Goal: Task Accomplishment & Management: Use online tool/utility

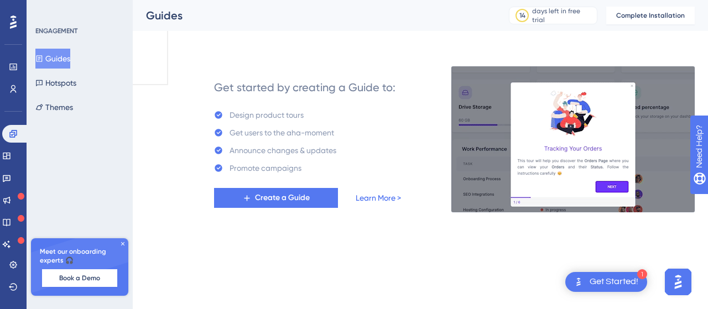
click at [373, 199] on link "Learn More >" at bounding box center [378, 197] width 45 height 13
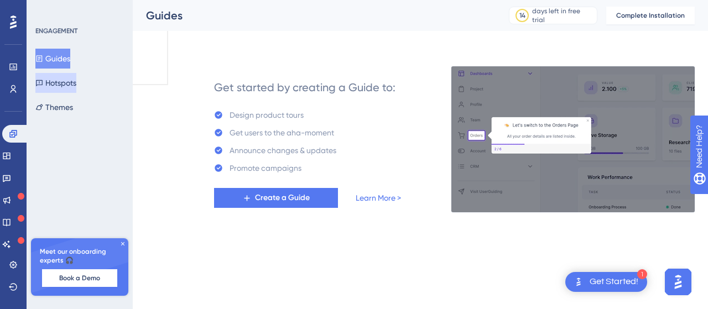
click at [76, 87] on button "Hotspots" at bounding box center [55, 83] width 41 height 20
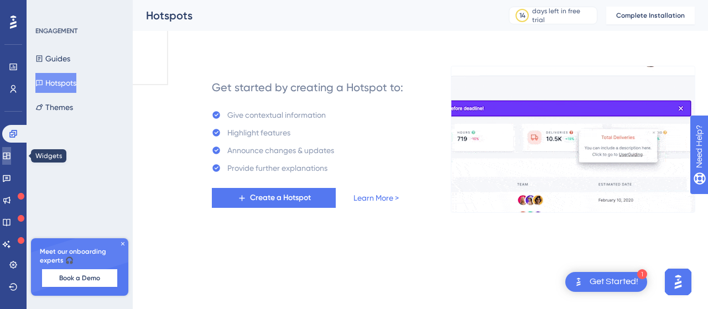
click at [10, 159] on icon at bounding box center [6, 156] width 7 height 7
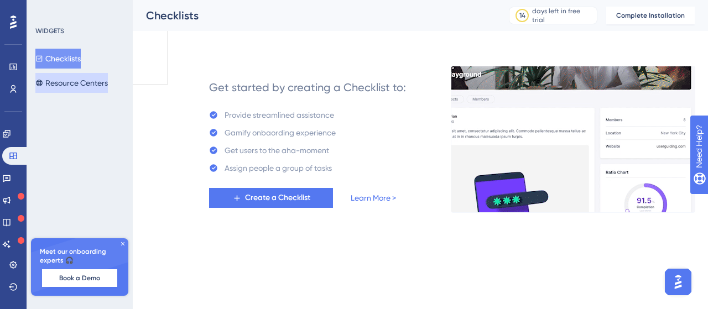
click at [87, 74] on button "Resource Centers" at bounding box center [71, 83] width 72 height 20
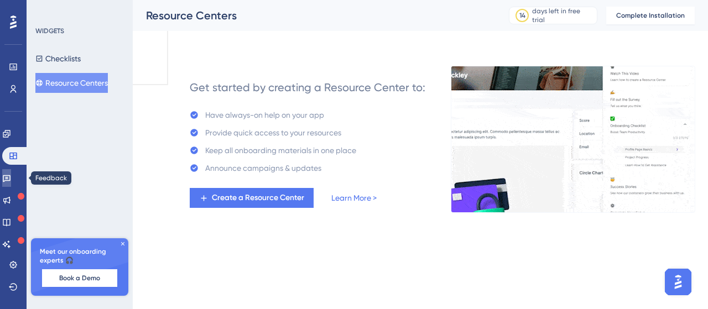
click at [11, 185] on link at bounding box center [6, 178] width 9 height 18
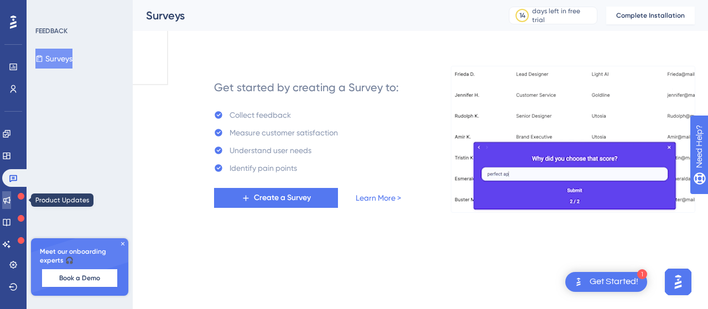
click at [11, 204] on icon at bounding box center [6, 200] width 9 height 9
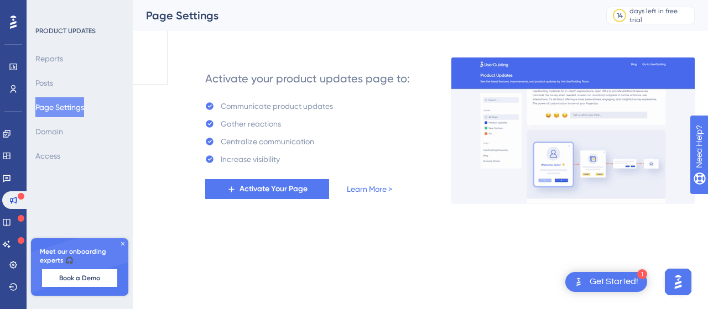
click at [613, 284] on div "Get Started!" at bounding box center [614, 282] width 49 height 12
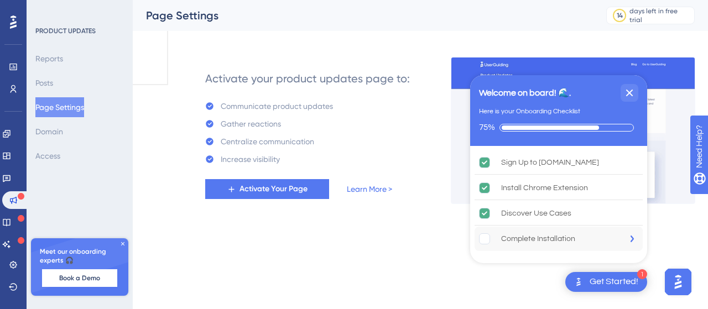
click at [636, 241] on div "Complete Installation is incomplete." at bounding box center [634, 239] width 17 height 24
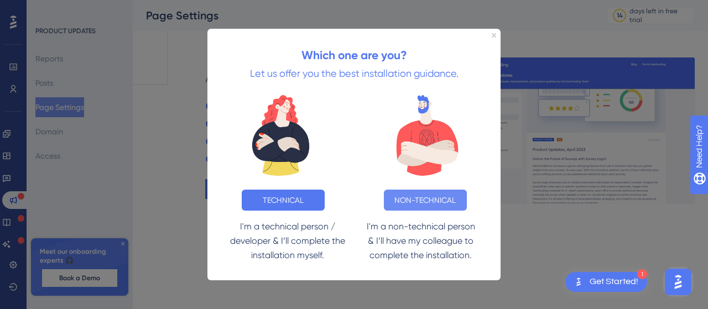
click at [428, 204] on button "NON-TECHNICAL" at bounding box center [425, 199] width 83 height 21
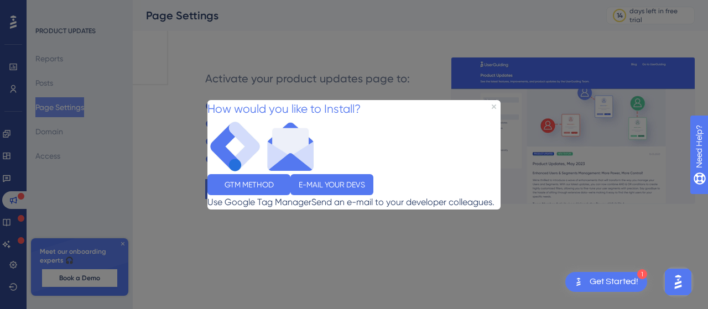
click at [361, 100] on div "How would you like to Install?" at bounding box center [284, 109] width 153 height 19
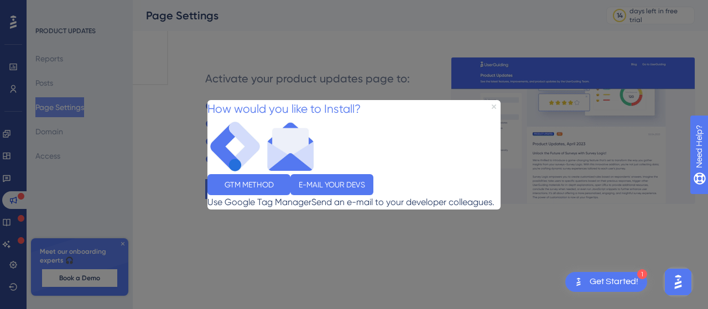
click at [494, 104] on icon "Close Preview" at bounding box center [494, 106] width 4 height 4
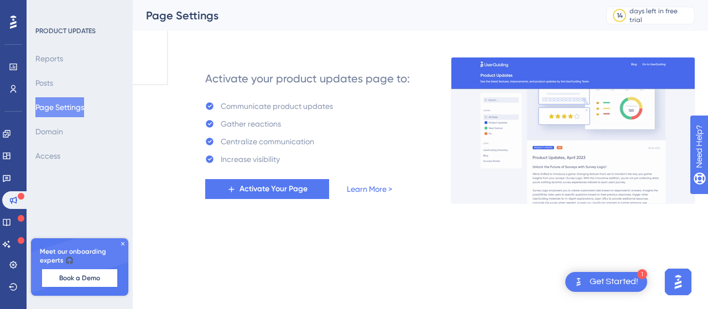
click at [635, 281] on div "Get Started!" at bounding box center [614, 282] width 49 height 12
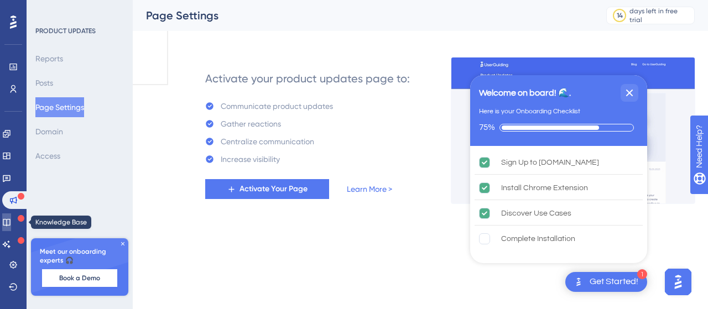
click at [5, 225] on link at bounding box center [6, 223] width 9 height 18
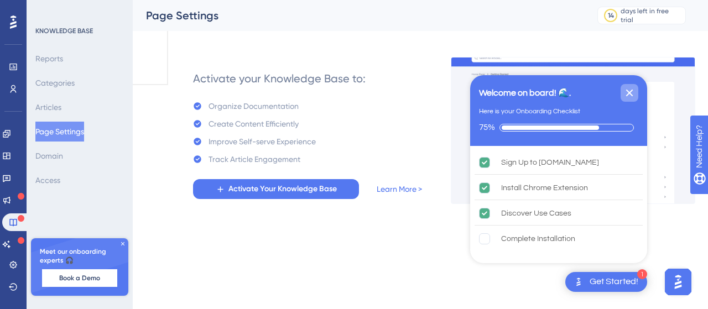
click at [631, 91] on icon "Close Checklist" at bounding box center [629, 93] width 7 height 7
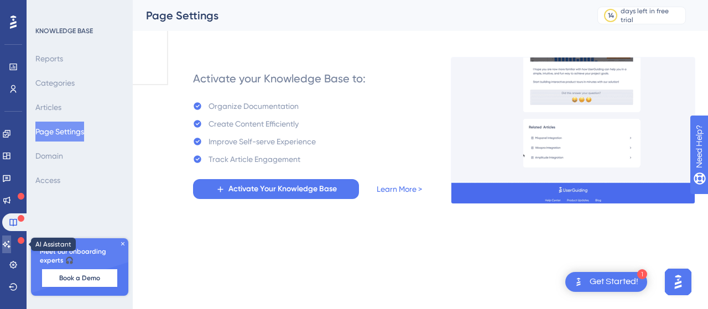
click at [11, 243] on icon at bounding box center [7, 244] width 8 height 7
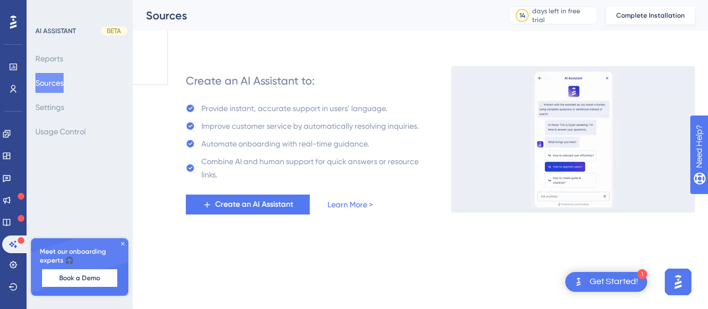
click at [642, 12] on span "Complete Installation" at bounding box center [650, 15] width 69 height 9
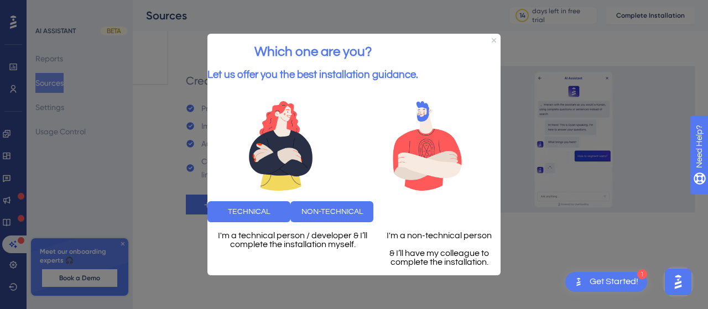
click at [418, 34] on div "Which one are you? Let us offer you the best installation guidance." at bounding box center [313, 62] width 211 height 57
click at [494, 38] on icon "Close Preview" at bounding box center [494, 40] width 4 height 4
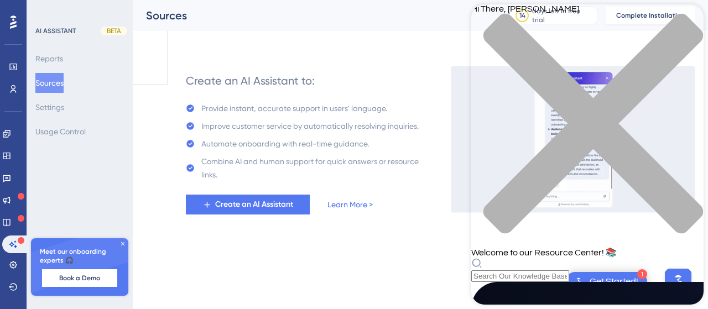
scroll to position [239, 0]
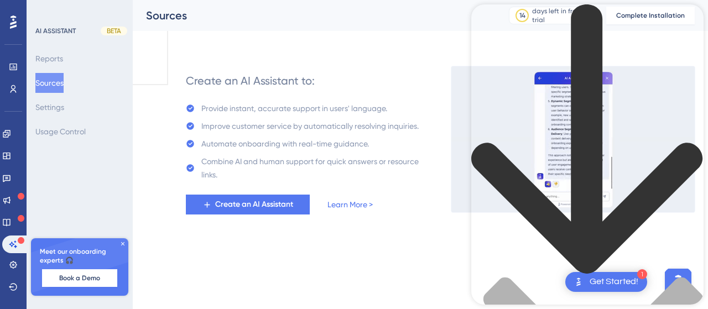
scroll to position [0, 0]
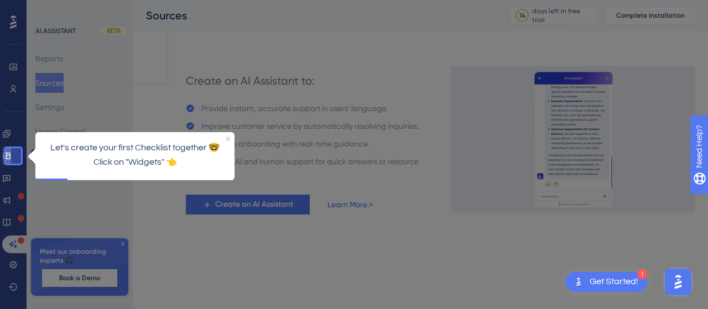
click at [10, 157] on icon at bounding box center [6, 156] width 7 height 7
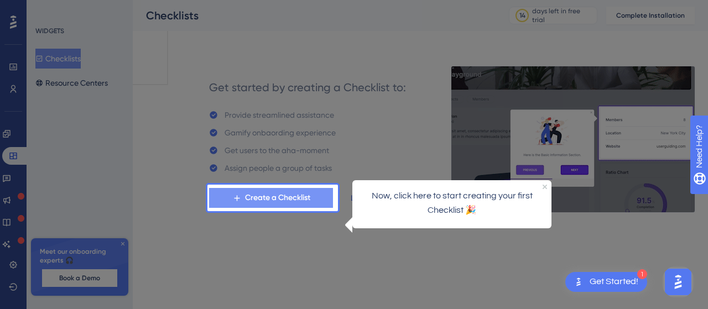
click at [264, 191] on span "Create a Checklist" at bounding box center [277, 197] width 65 height 13
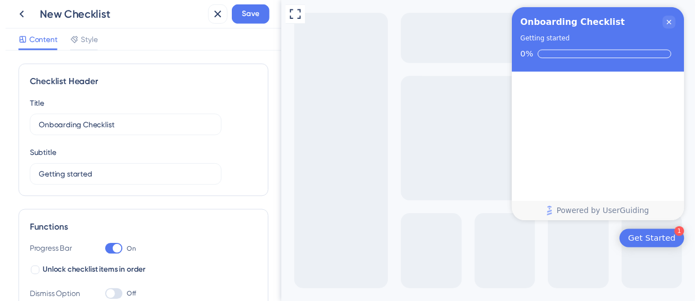
scroll to position [187, 0]
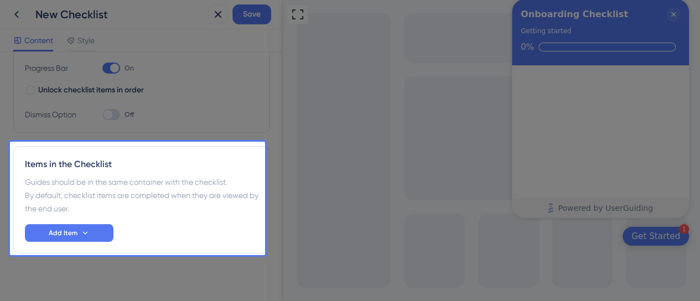
click at [204, 51] on div at bounding box center [137, 71] width 255 height 142
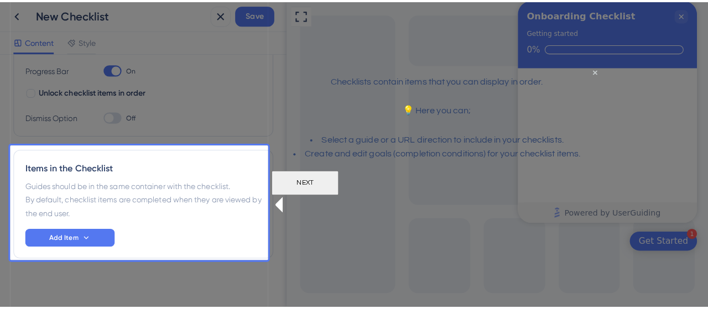
scroll to position [0, 0]
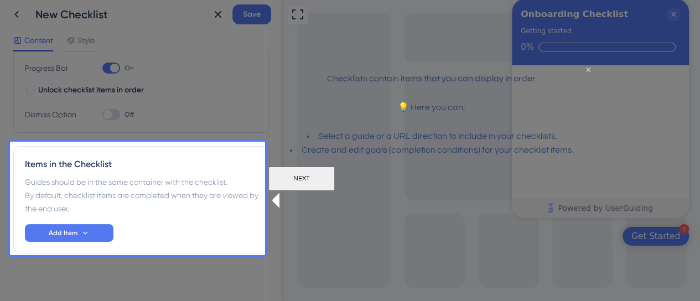
click at [334, 191] on button "NEXT" at bounding box center [301, 179] width 66 height 24
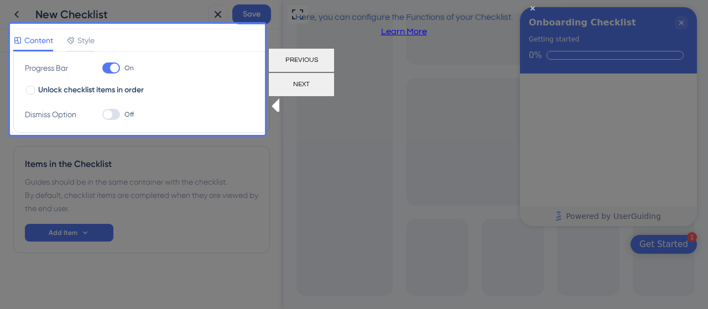
click at [334, 81] on button "NEXT" at bounding box center [301, 84] width 66 height 24
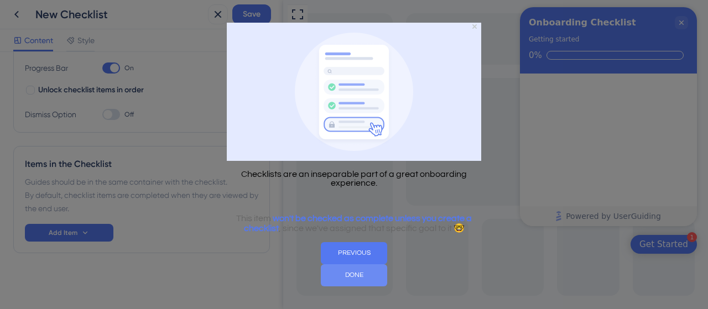
click at [387, 271] on button "DONE" at bounding box center [354, 276] width 66 height 22
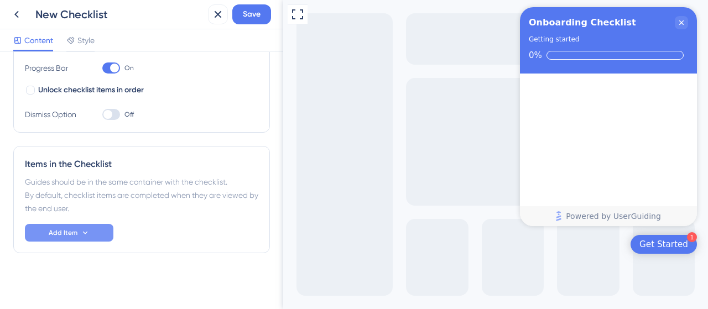
click at [101, 234] on button "Add Item" at bounding box center [69, 233] width 89 height 18
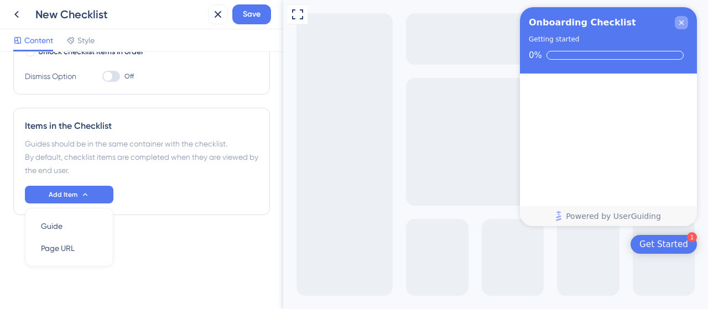
click at [678, 24] on icon "Close Checklist" at bounding box center [681, 22] width 9 height 9
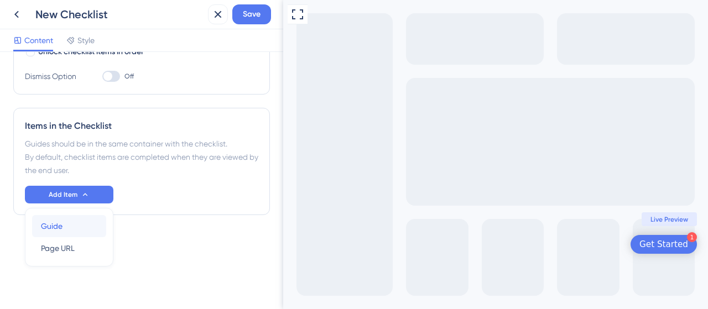
click at [80, 226] on div "Guide Guide" at bounding box center [69, 226] width 56 height 22
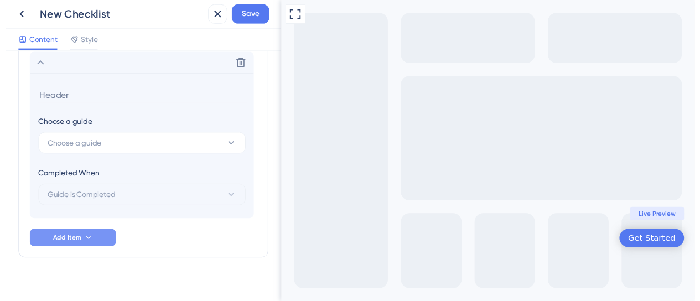
scroll to position [369, 0]
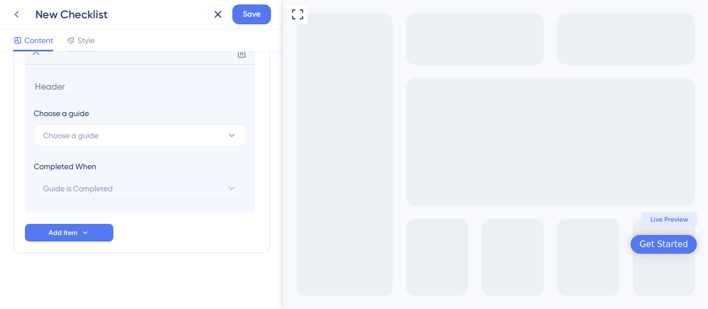
click at [15, 14] on icon at bounding box center [16, 14] width 4 height 7
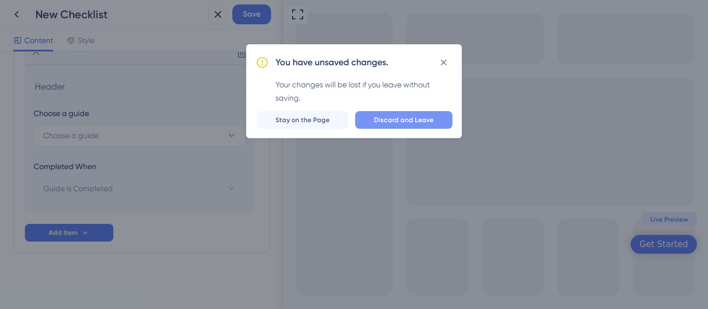
click at [397, 125] on button "Discard and Leave" at bounding box center [403, 120] width 97 height 18
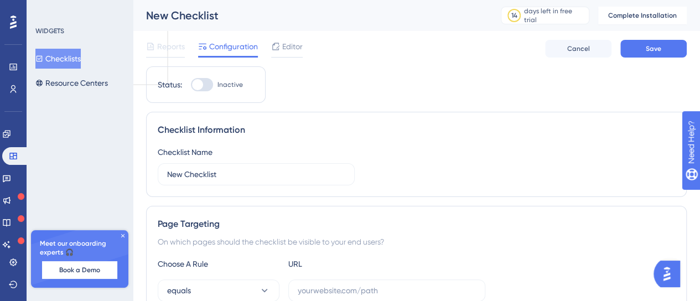
click at [669, 281] on img "Open AI Assistant Launcher" at bounding box center [667, 274] width 20 height 20
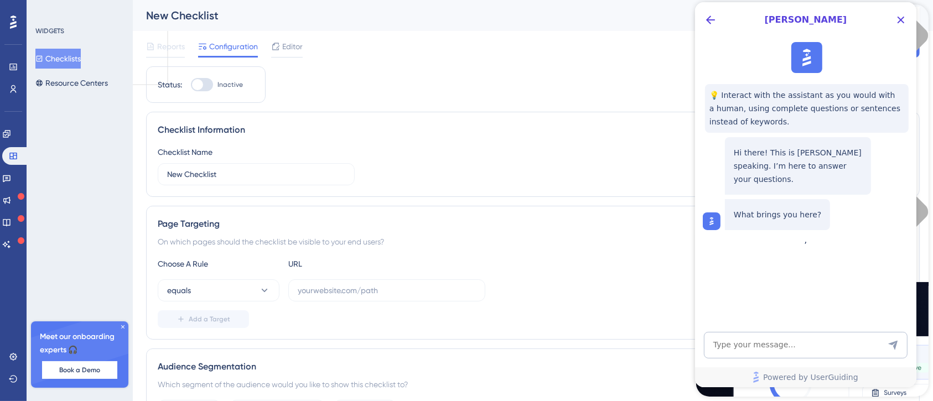
drag, startPoint x: 111, startPoint y: 105, endPoint x: 562, endPoint y: 12, distance: 460.5
click at [562, 12] on div "New Checklist" at bounding box center [426, 15] width 560 height 15
click at [708, 16] on button "Close Button" at bounding box center [901, 20] width 18 height 18
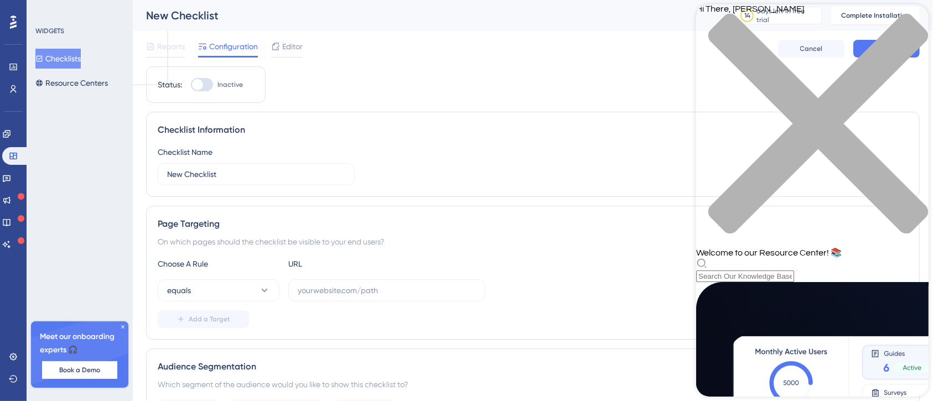
scroll to position [159, 0]
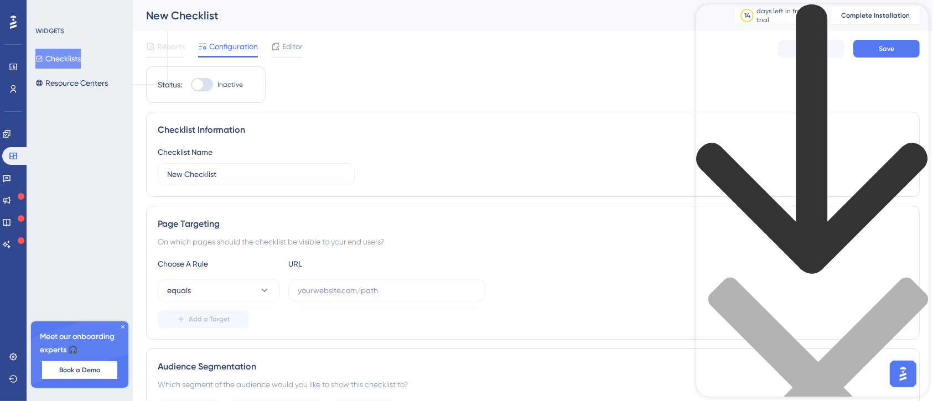
scroll to position [17, 0]
click at [708, 56] on div "Best Practices" at bounding box center [812, 262] width 232 height 516
click at [708, 14] on div "back to header" at bounding box center [812, 140] width 232 height 273
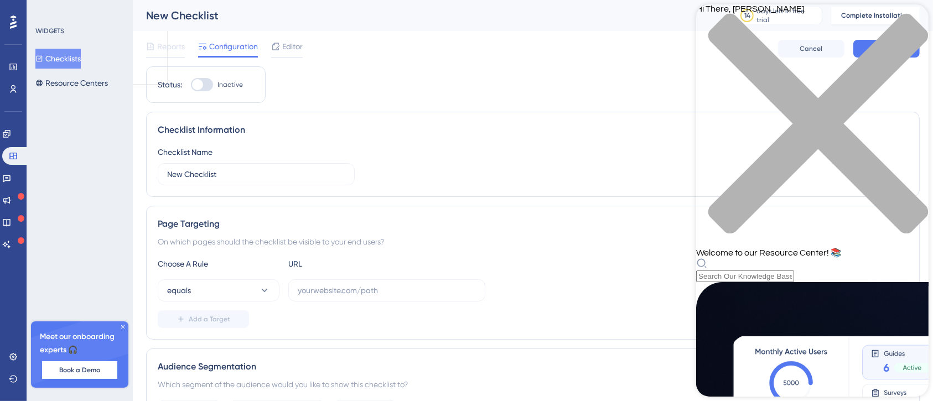
scroll to position [300, 0]
